Goal: Transaction & Acquisition: Purchase product/service

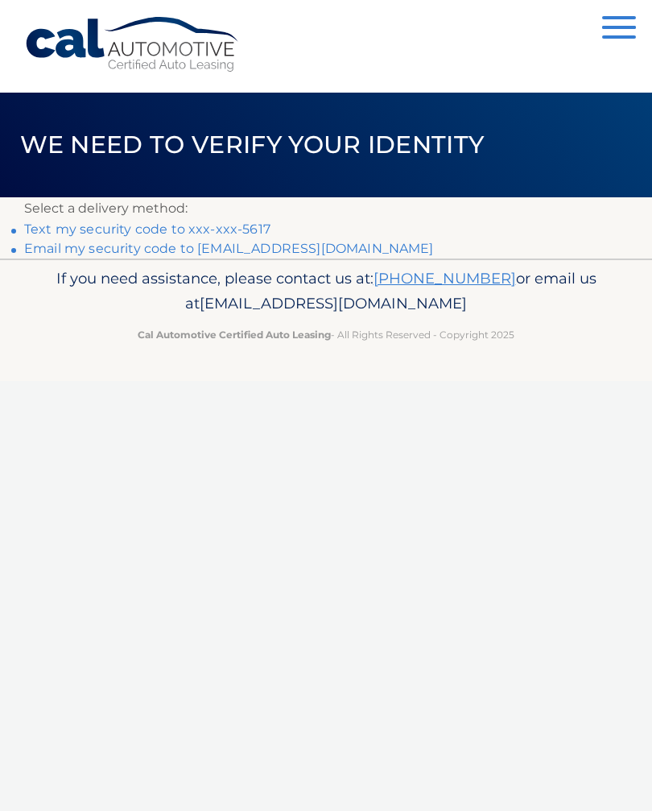
click at [251, 229] on link "Text my security code to xxx-xxx-5617" at bounding box center [147, 228] width 246 height 15
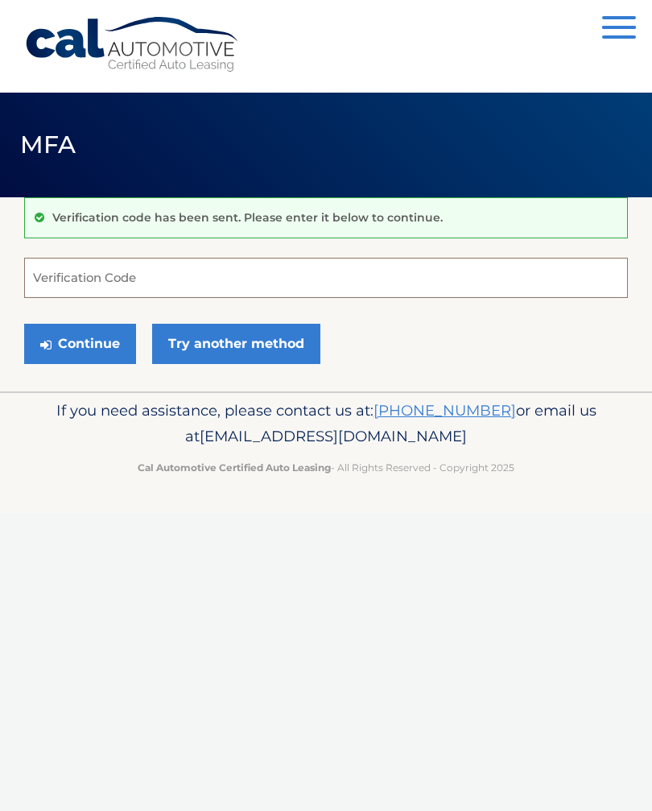
click at [104, 276] on input "Verification Code" at bounding box center [326, 278] width 604 height 40
type input "185122"
click at [80, 343] on button "Continue" at bounding box center [80, 344] width 112 height 40
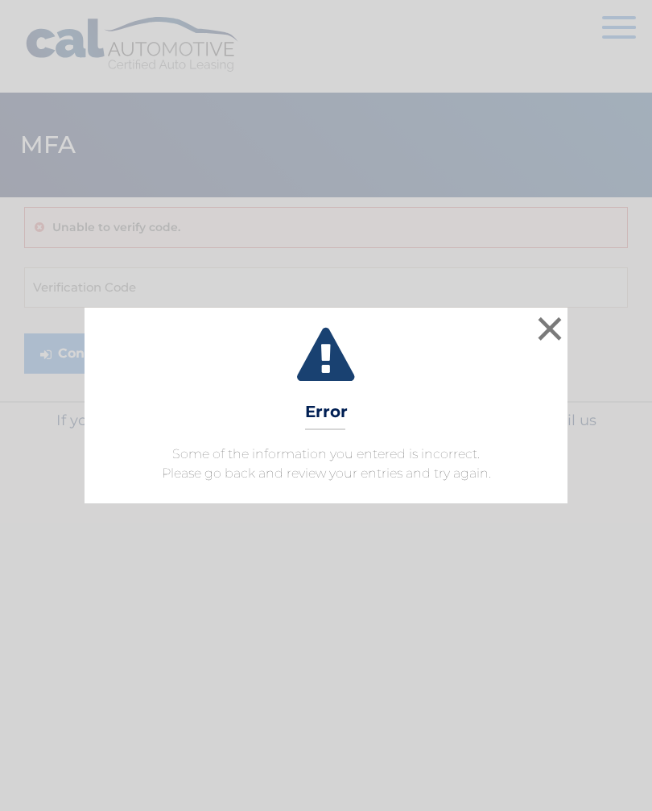
click at [540, 329] on button "×" at bounding box center [550, 328] width 32 height 32
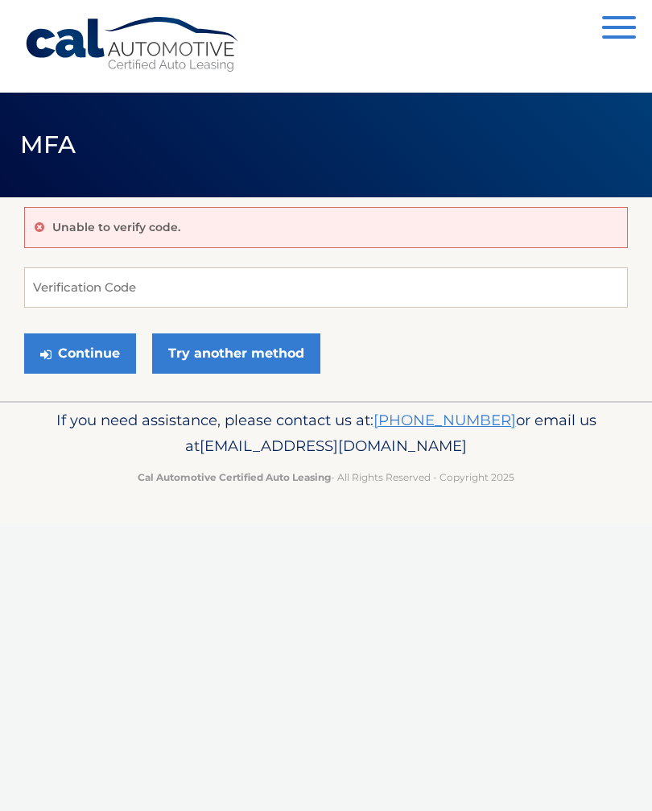
click at [78, 362] on button "Continue" at bounding box center [80, 353] width 112 height 40
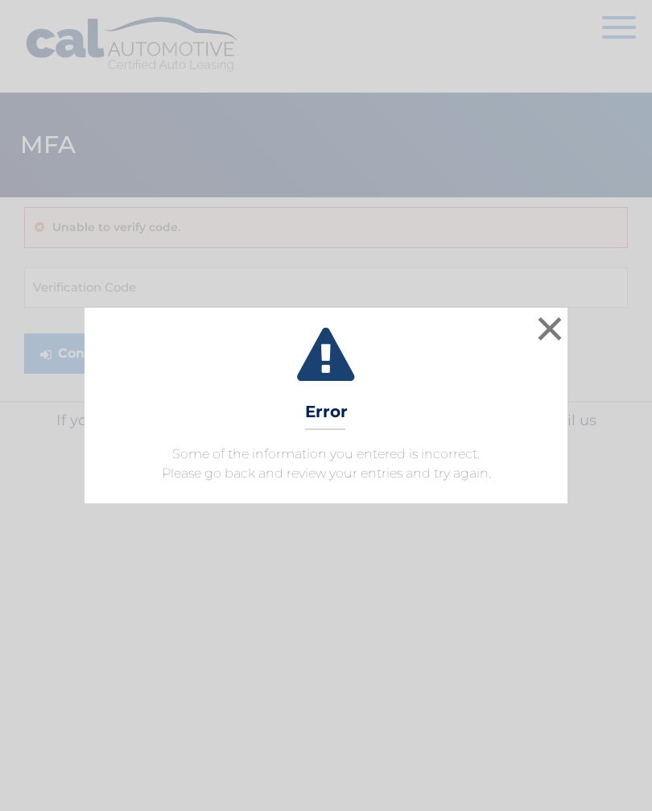
click at [546, 334] on button "×" at bounding box center [550, 328] width 32 height 32
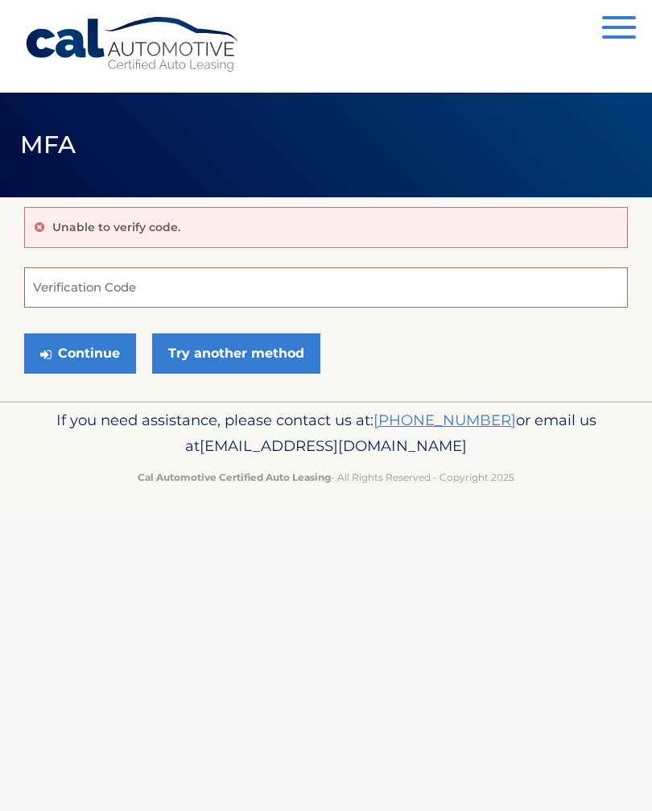
click at [77, 284] on input "Verification Code" at bounding box center [326, 287] width 604 height 40
type input "185922"
click at [81, 349] on button "Continue" at bounding box center [80, 353] width 112 height 40
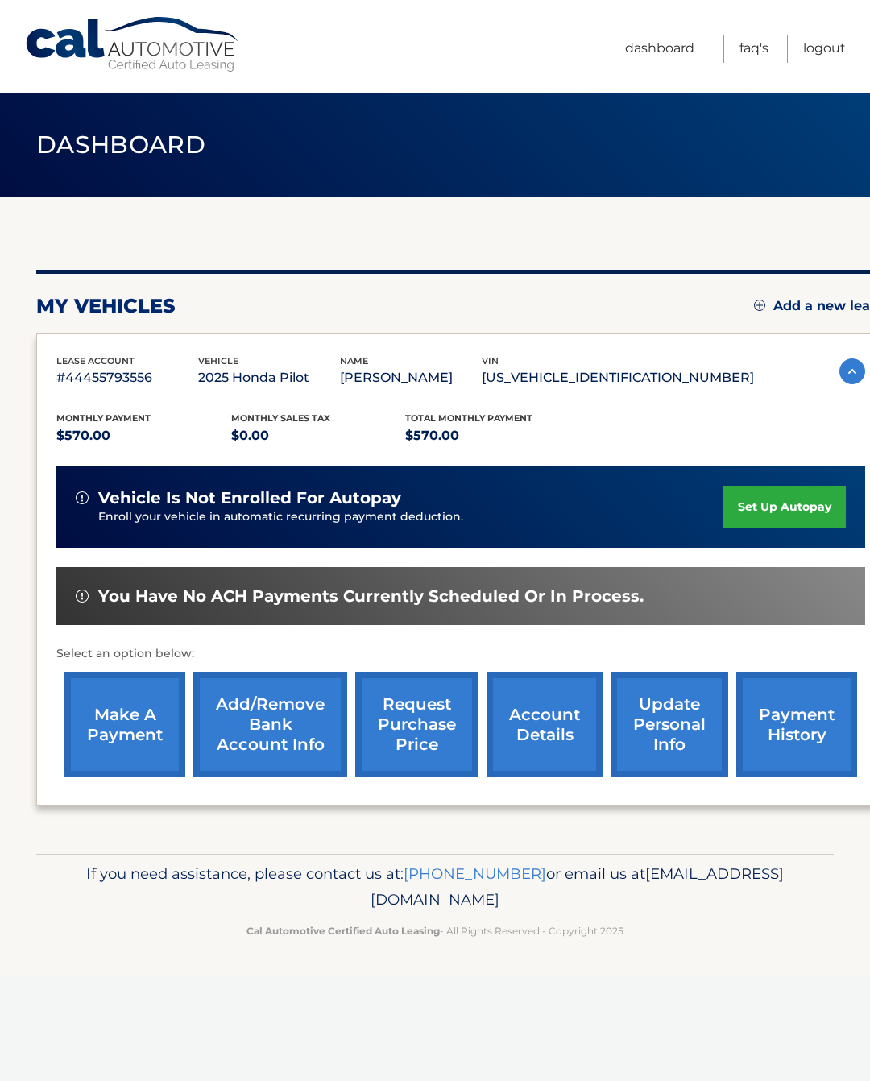
click at [125, 726] on link "make a payment" at bounding box center [124, 724] width 121 height 105
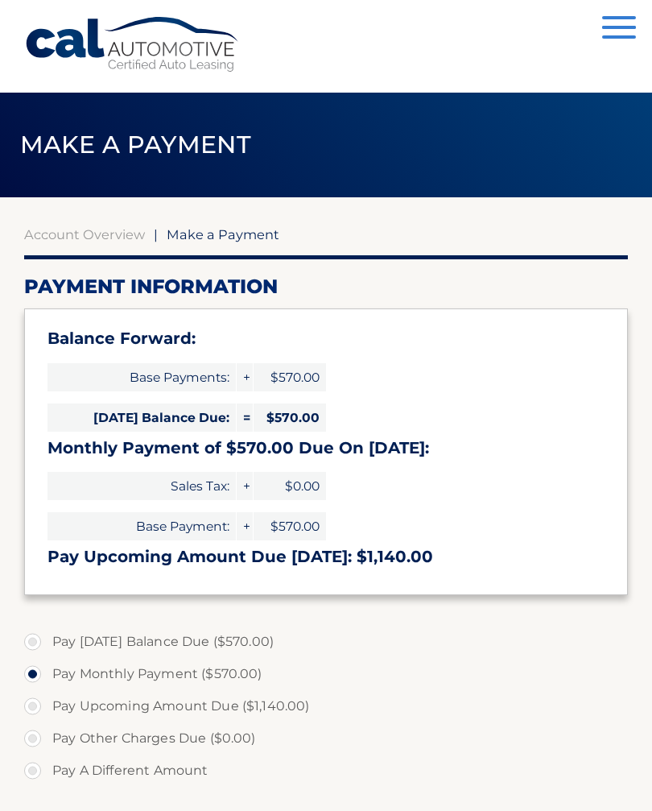
select select "NzlmMTMxMzUtN2RjMS00ODdkLTk2MTEtOGFlNDk4NWI1MmJm"
click at [91, 547] on h3 "Pay Upcoming Amount Due [DATE]: $1,140.00" at bounding box center [326, 557] width 557 height 20
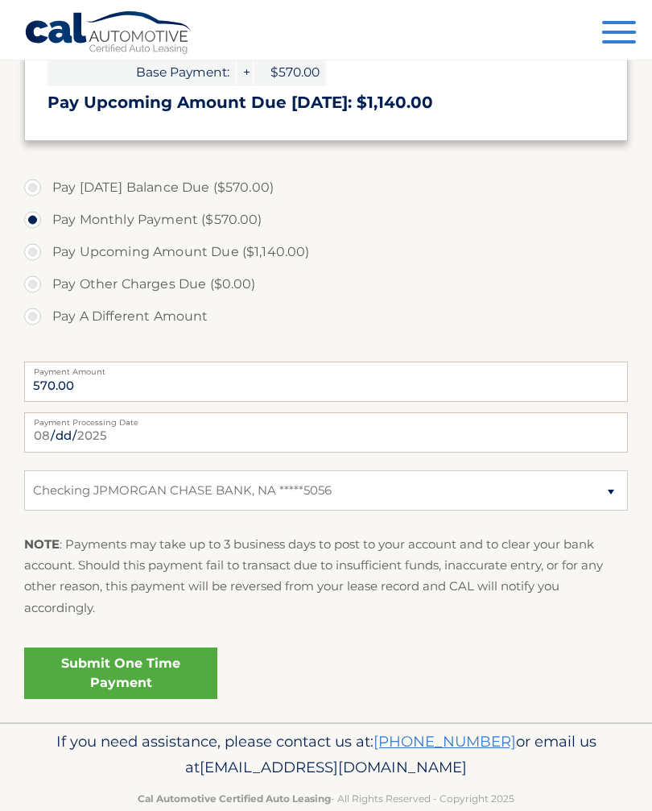
scroll to position [457, 0]
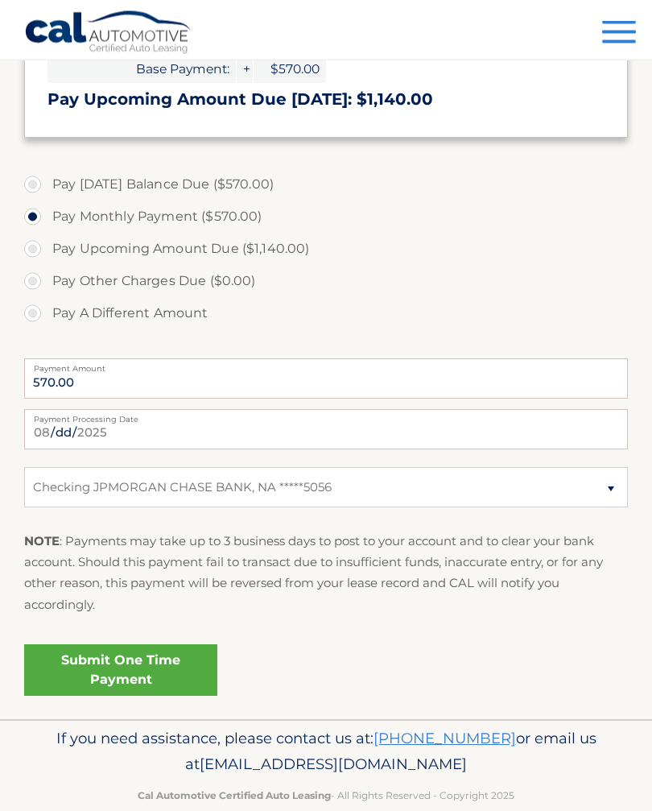
click at [117, 668] on link "Submit One Time Payment" at bounding box center [120, 671] width 193 height 52
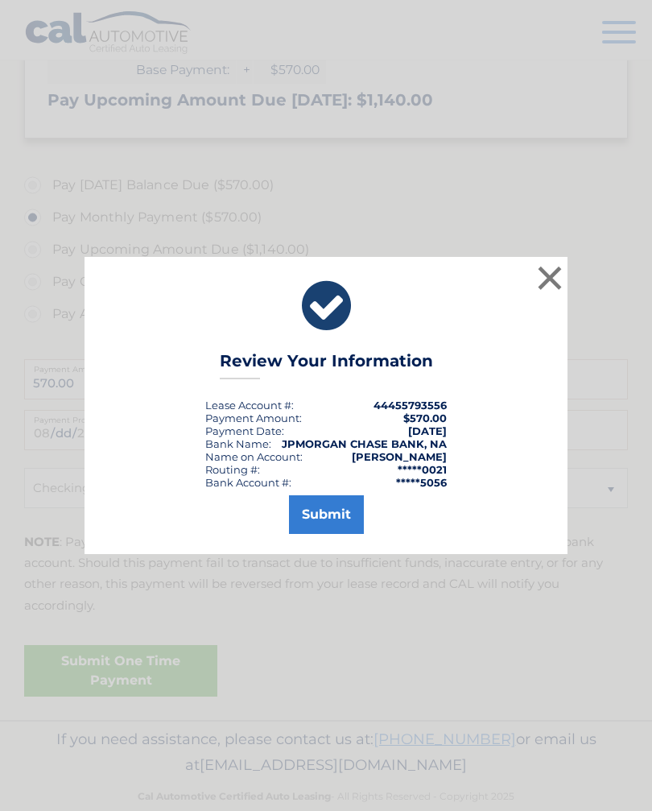
click at [324, 520] on button "Submit" at bounding box center [326, 514] width 75 height 39
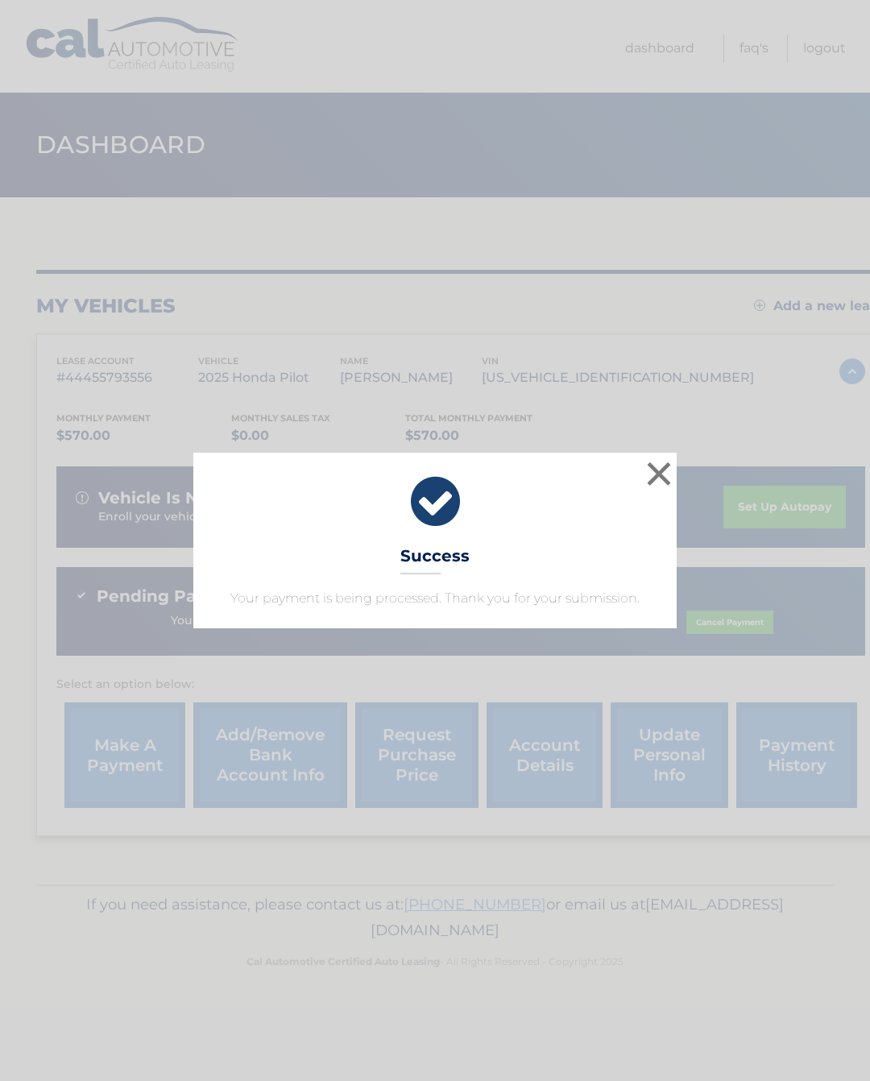
click at [651, 471] on button "×" at bounding box center [659, 473] width 32 height 32
